Goal: Task Accomplishment & Management: Complete application form

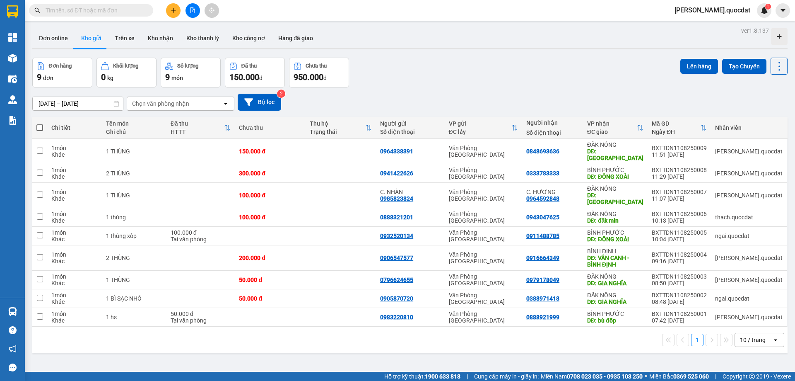
click at [499, 42] on div "Đơn online Kho gửi Trên xe Kho nhận Kho thanh lý Kho công nợ Hàng đã giao" at bounding box center [410, 39] width 756 height 22
click at [445, 82] on div "Đơn hàng 9 đơn Khối lượng 0 kg Số lượng 9 món Đã thu 150.000 đ Chưa thu 950.000…" at bounding box center [410, 73] width 756 height 30
click at [169, 17] on div at bounding box center [193, 10] width 62 height 14
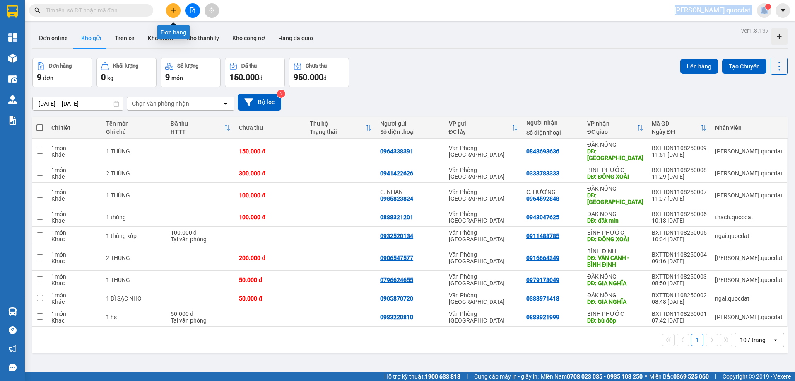
click at [171, 14] on button at bounding box center [173, 10] width 14 height 14
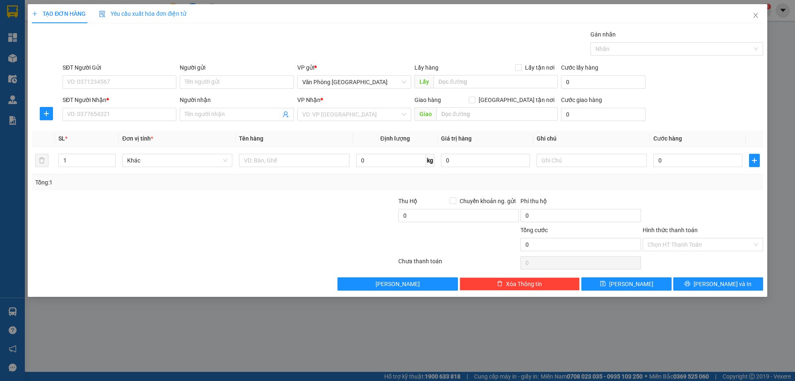
click at [232, 35] on div "Gán nhãn Nhãn" at bounding box center [413, 44] width 704 height 29
click at [114, 84] on input "SĐT Người Gửi" at bounding box center [120, 81] width 114 height 13
click at [119, 84] on input "SĐT Người Gửi" at bounding box center [120, 81] width 114 height 13
click at [101, 99] on div "0705987156" at bounding box center [120, 98] width 104 height 9
type input "0705987156"
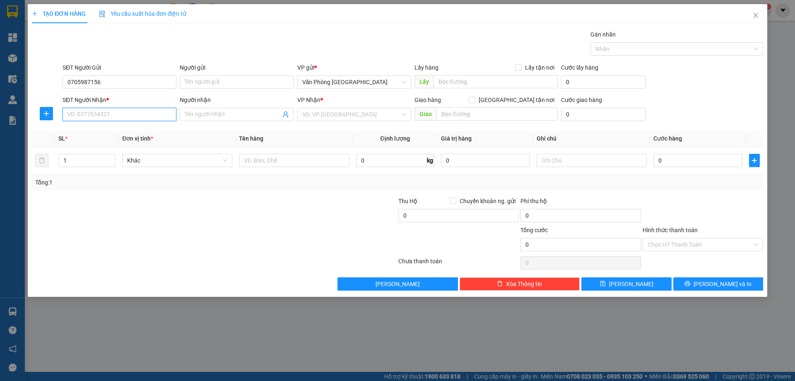
click at [109, 119] on input "SĐT Người Nhận *" at bounding box center [120, 114] width 114 height 13
click at [102, 130] on div "0917886976" at bounding box center [120, 130] width 104 height 9
type input "0917886976"
click at [149, 81] on input "0705987156" at bounding box center [120, 81] width 114 height 13
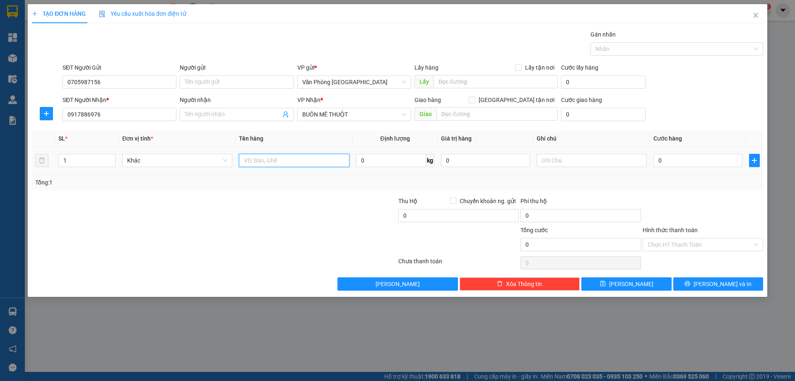
click at [304, 159] on input "text" at bounding box center [294, 160] width 110 height 13
type input "2 THÙNG"
type input "1"
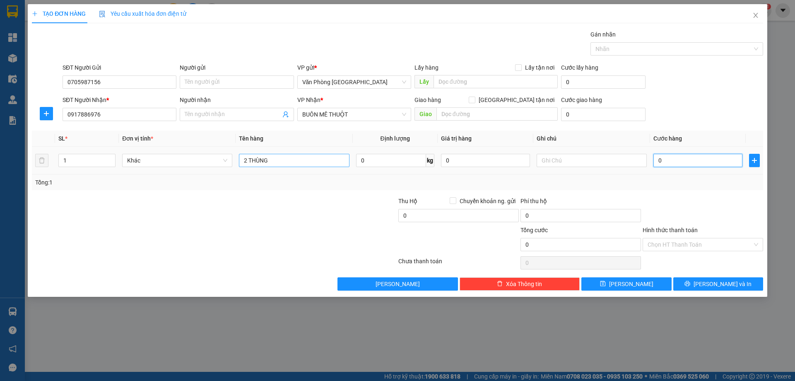
type input "1"
type input "15"
type input "150"
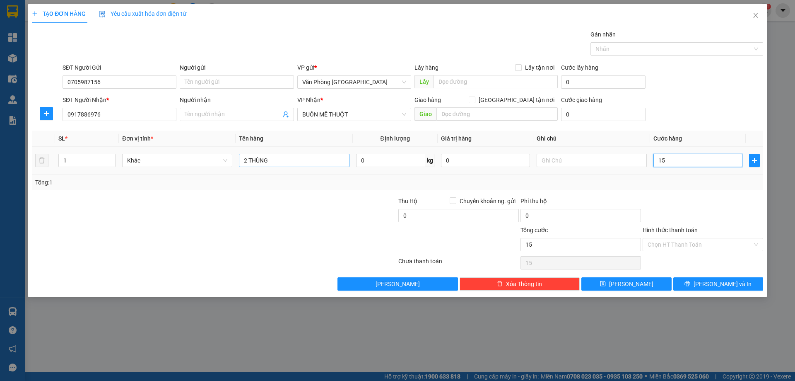
type input "150"
type input "150.000"
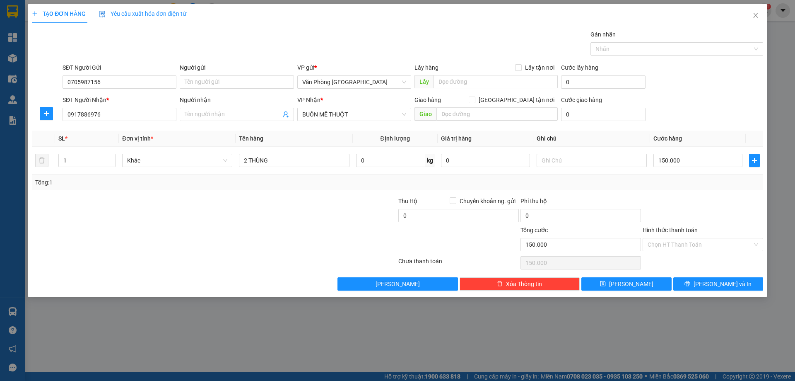
click at [720, 186] on div "Tổng: 1" at bounding box center [397, 182] width 725 height 9
click at [722, 288] on button "[PERSON_NAME] và In" at bounding box center [719, 283] width 90 height 13
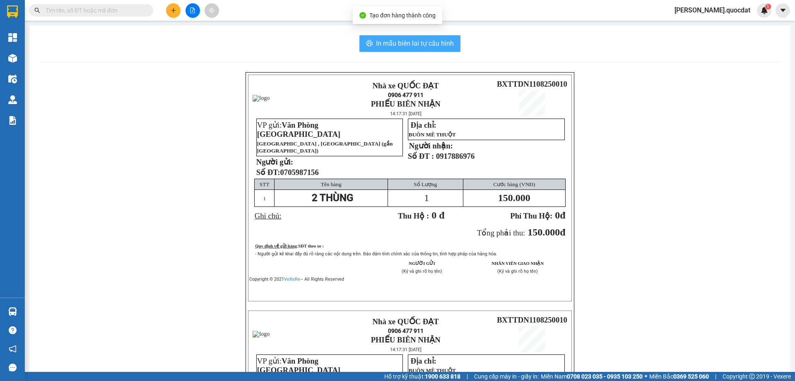
click at [425, 40] on span "In mẫu biên lai tự cấu hình" at bounding box center [415, 43] width 78 height 10
